Goal: Information Seeking & Learning: Learn about a topic

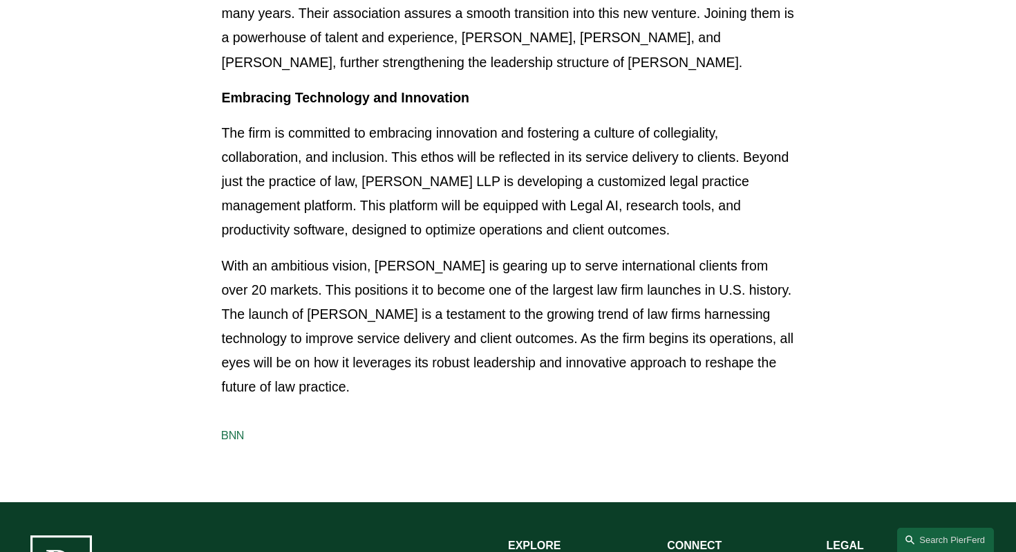
scroll to position [663, 0]
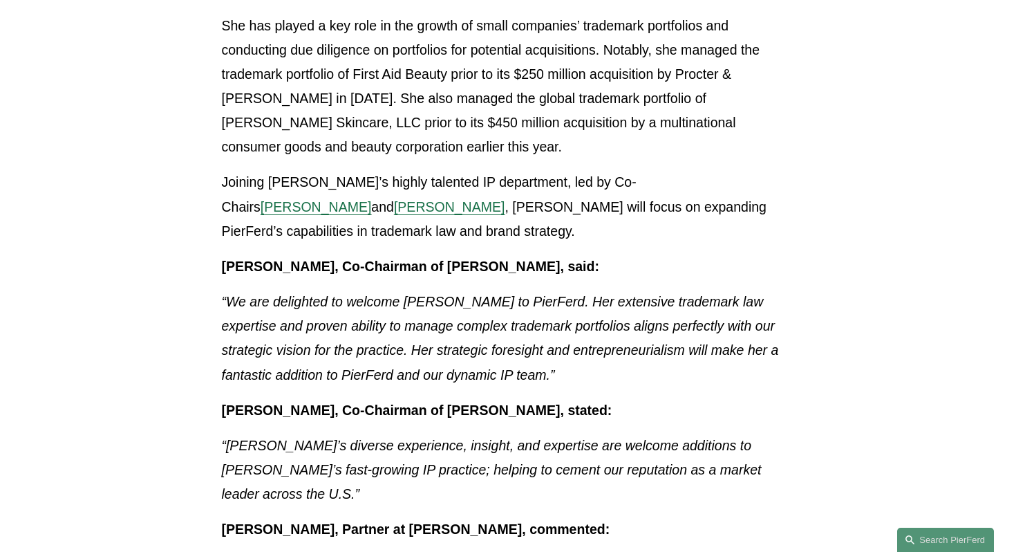
scroll to position [719, 0]
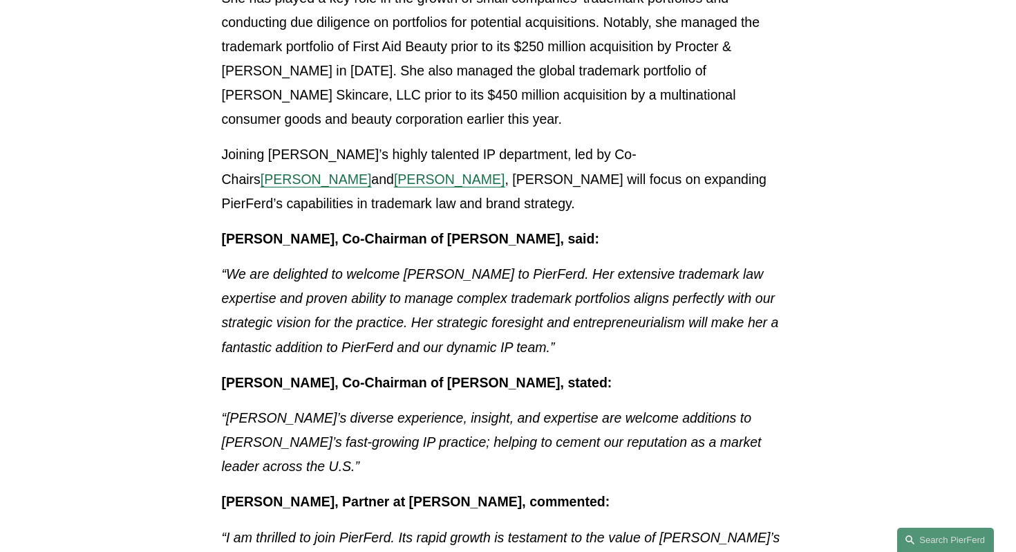
click at [372, 171] on span "[PERSON_NAME]" at bounding box center [316, 178] width 111 height 15
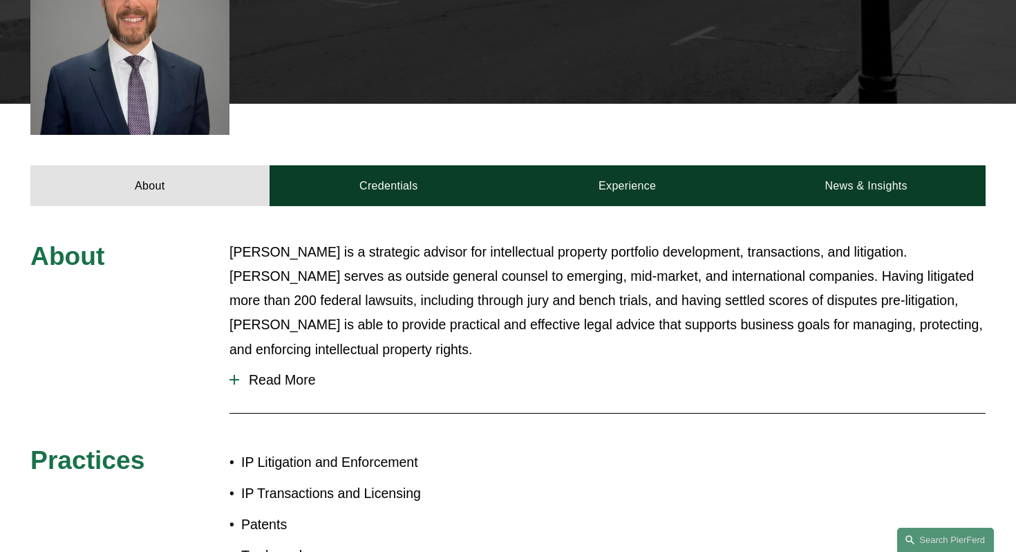
scroll to position [553, 0]
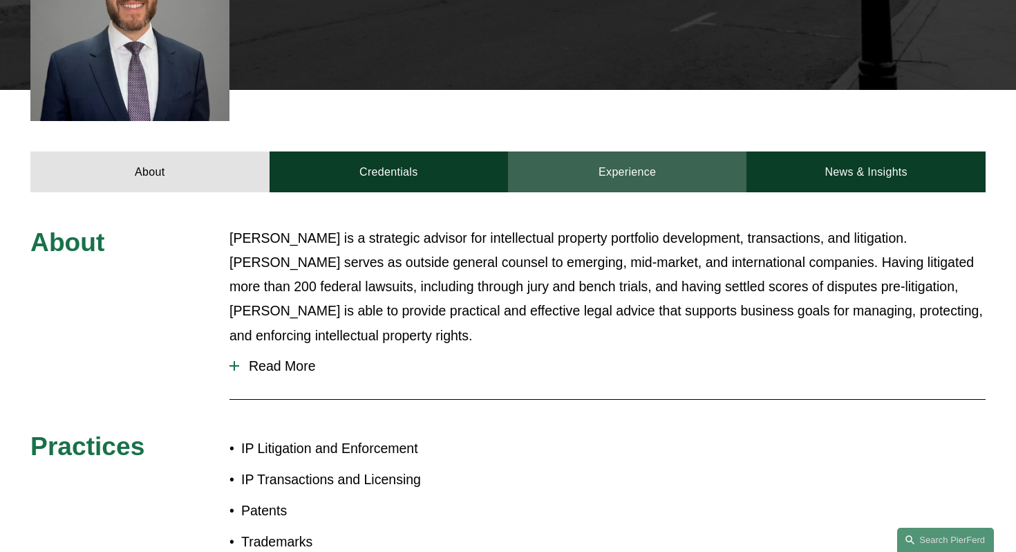
click at [614, 167] on link "Experience" at bounding box center [627, 171] width 238 height 41
